Goal: Entertainment & Leisure: Consume media (video, audio)

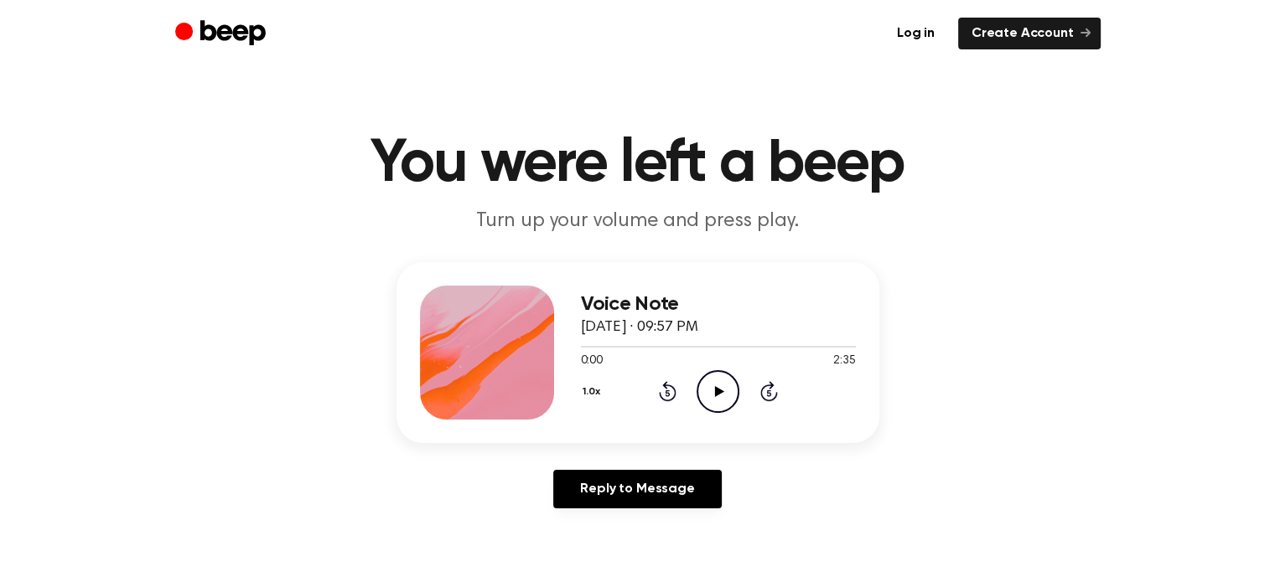
click at [711, 402] on icon "Play Audio" at bounding box center [717, 391] width 43 height 43
click at [721, 402] on icon "Play Audio" at bounding box center [717, 391] width 43 height 43
click at [581, 385] on button "1.0x" at bounding box center [594, 392] width 26 height 28
click at [613, 518] on span "1.2x" at bounding box center [608, 524] width 21 height 18
click at [730, 393] on icon "Pause Audio" at bounding box center [717, 391] width 43 height 43
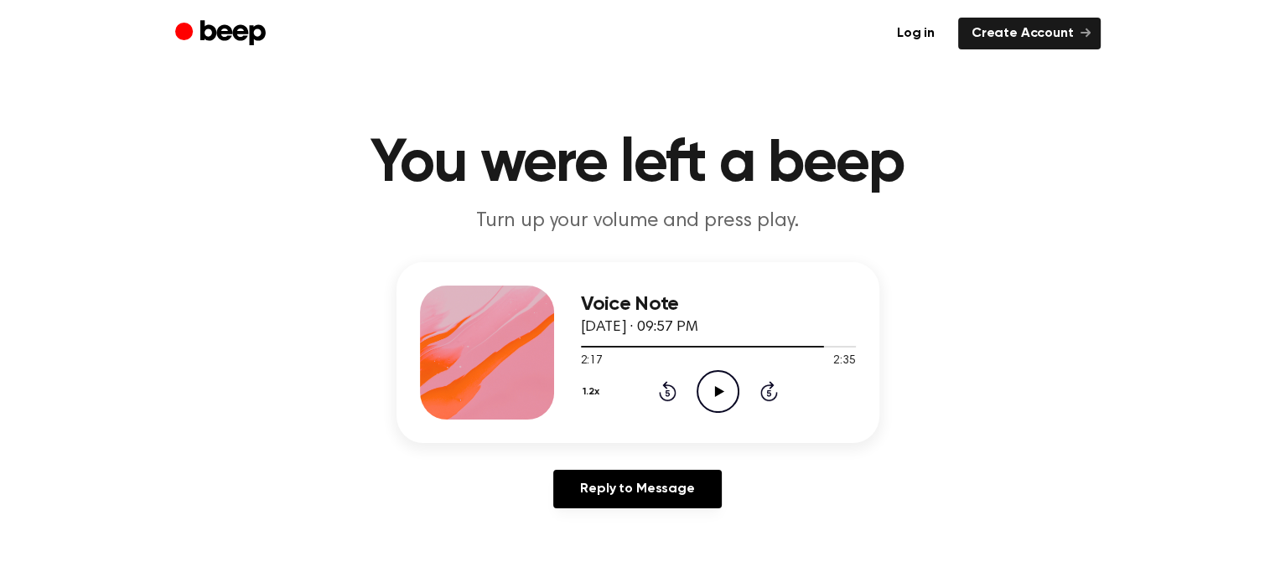
click at [730, 393] on icon "Play Audio" at bounding box center [717, 391] width 43 height 43
click at [730, 393] on icon "Pause Audio" at bounding box center [717, 391] width 43 height 43
click at [730, 393] on icon "Play Audio" at bounding box center [717, 391] width 43 height 43
click at [938, 406] on div "Voice Note [DATE] · 09:57 PM 2:35 2:35 Your browser does not support the [objec…" at bounding box center [637, 392] width 1234 height 260
click at [723, 387] on icon "Play Audio" at bounding box center [717, 391] width 43 height 43
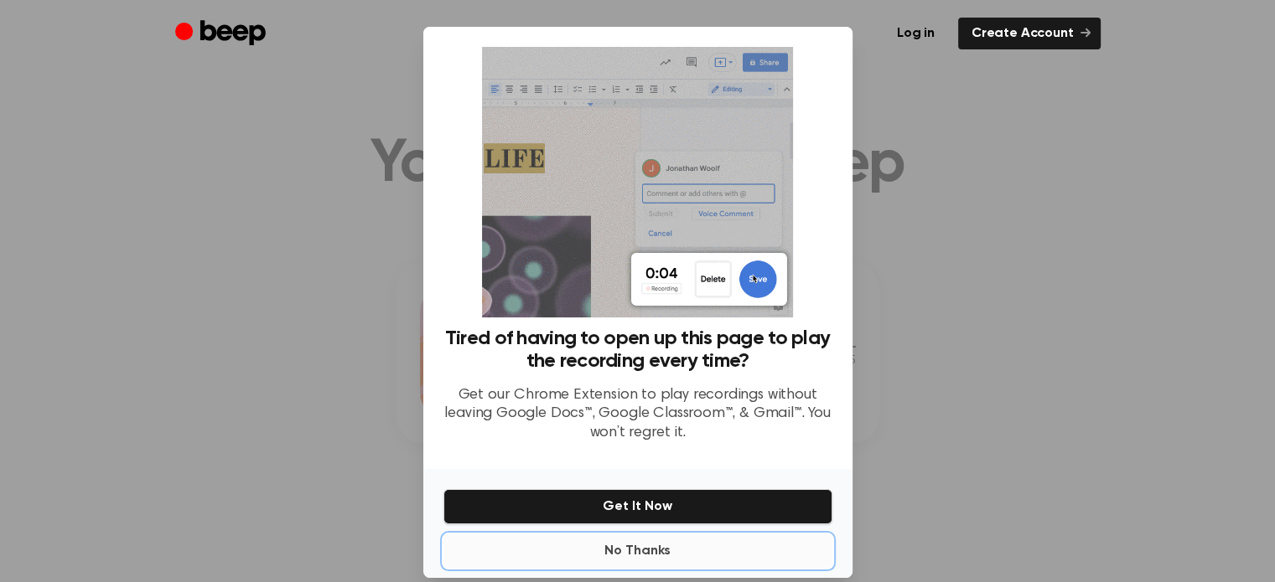
click at [647, 547] on button "No Thanks" at bounding box center [637, 552] width 389 height 34
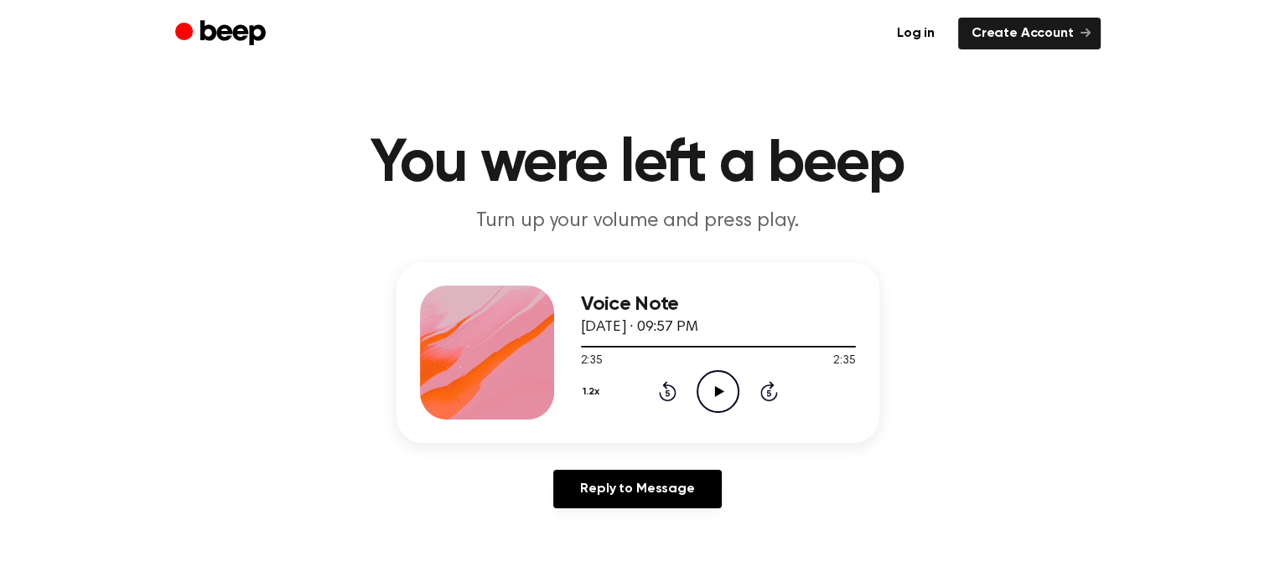
click at [719, 380] on icon "Play Audio" at bounding box center [717, 391] width 43 height 43
click at [775, 339] on div at bounding box center [718, 345] width 275 height 13
click at [788, 347] on div at bounding box center [718, 345] width 275 height 13
